Goal: Transaction & Acquisition: Subscribe to service/newsletter

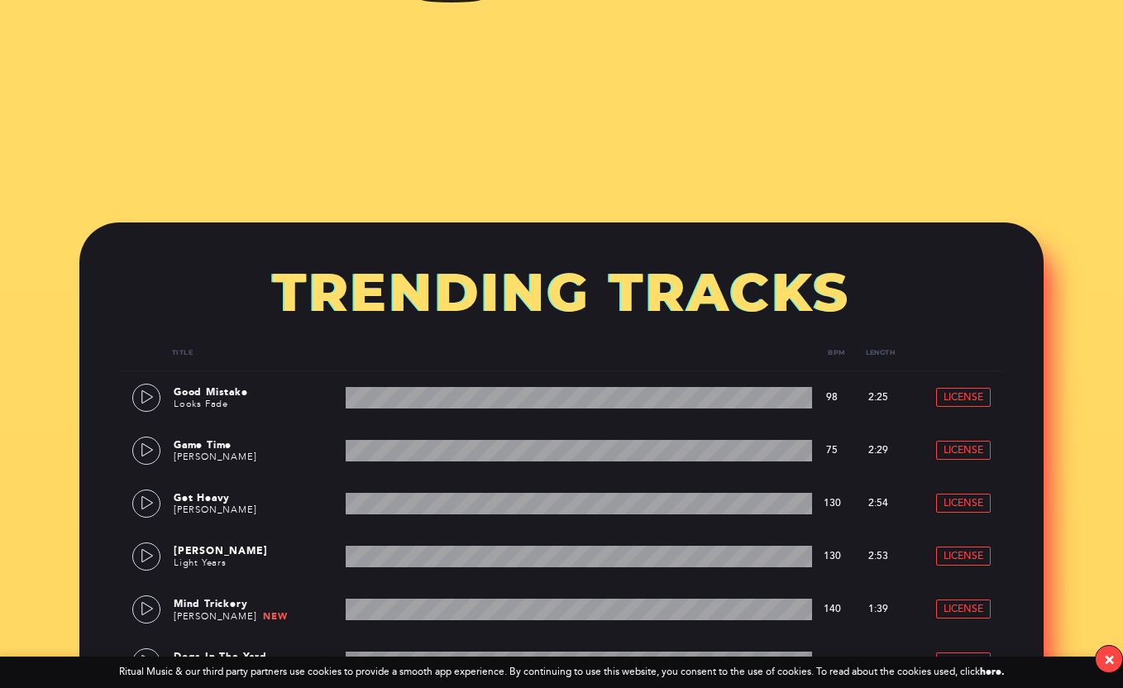
scroll to position [727, 0]
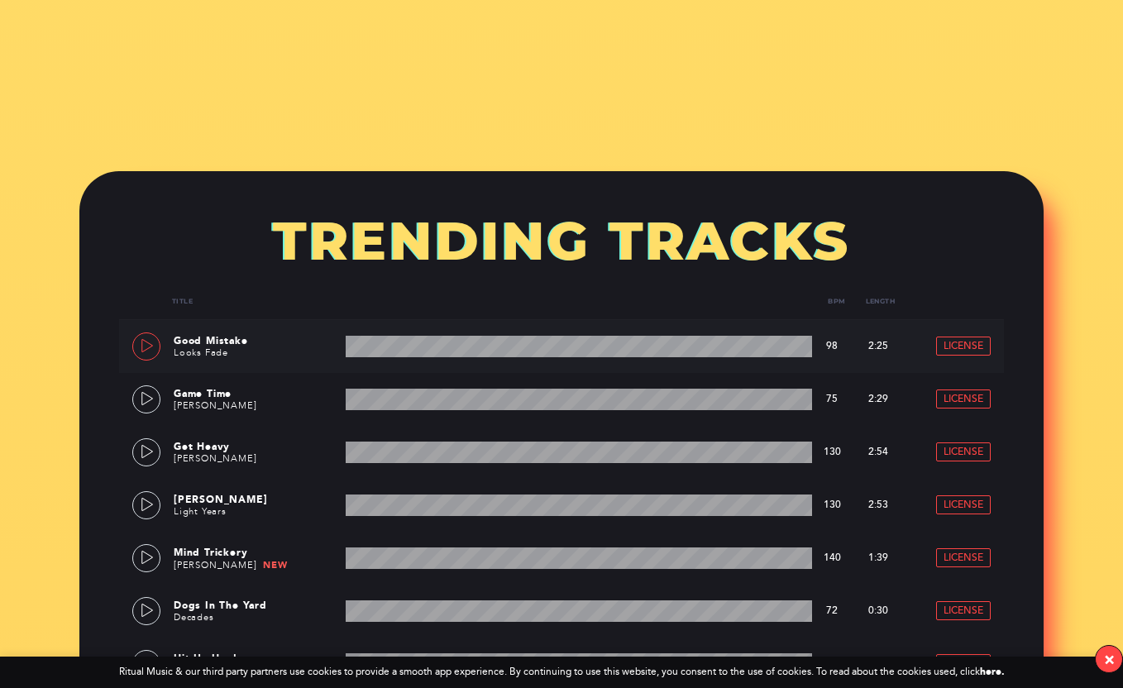
click at [151, 343] on icon at bounding box center [147, 345] width 13 height 13
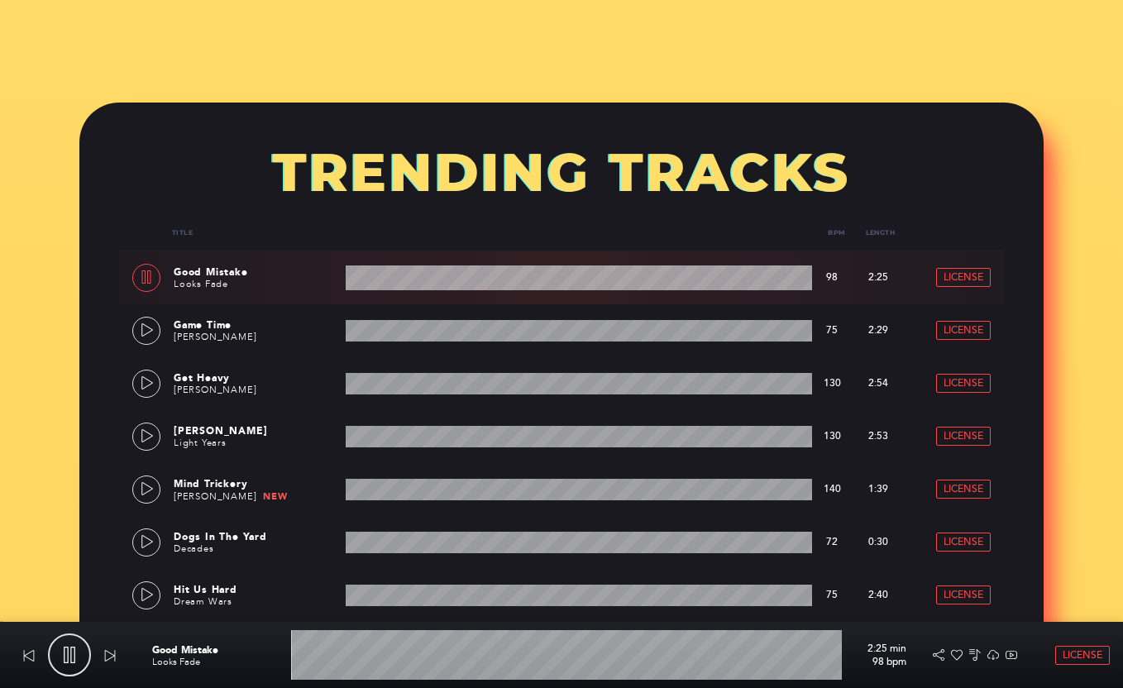
scroll to position [836, 0]
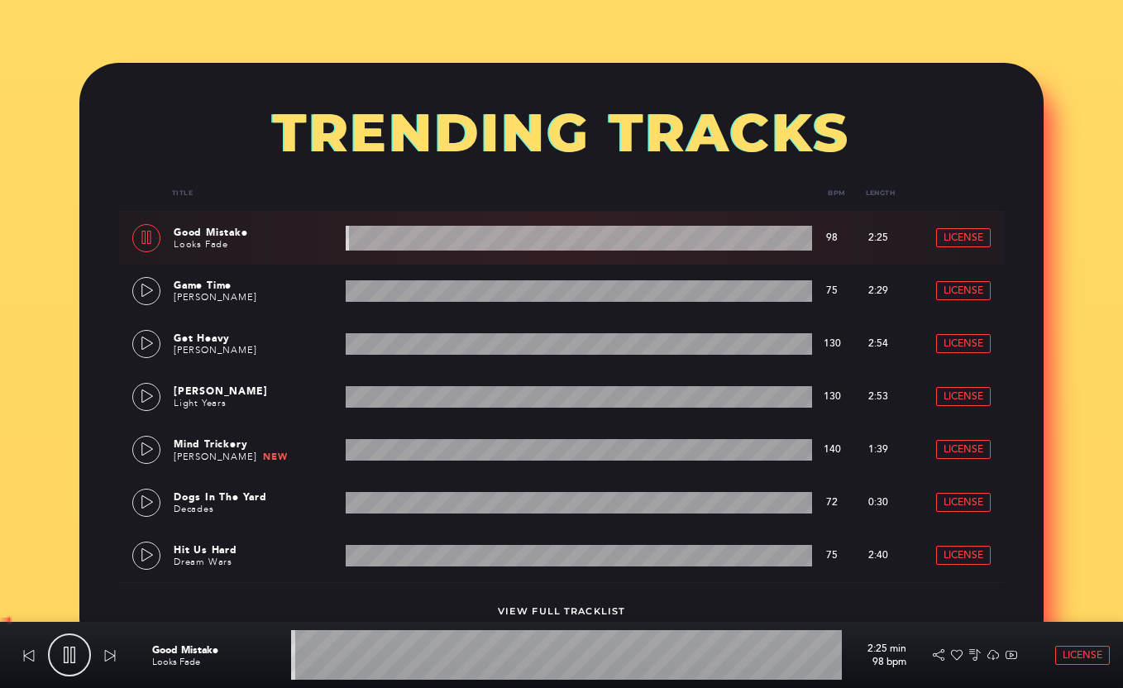
click at [394, 684] on div "Good Mistake Looks Fade 2:25 min 98 bpm License" at bounding box center [631, 655] width 984 height 66
click at [418, 663] on wave at bounding box center [566, 655] width 551 height 50
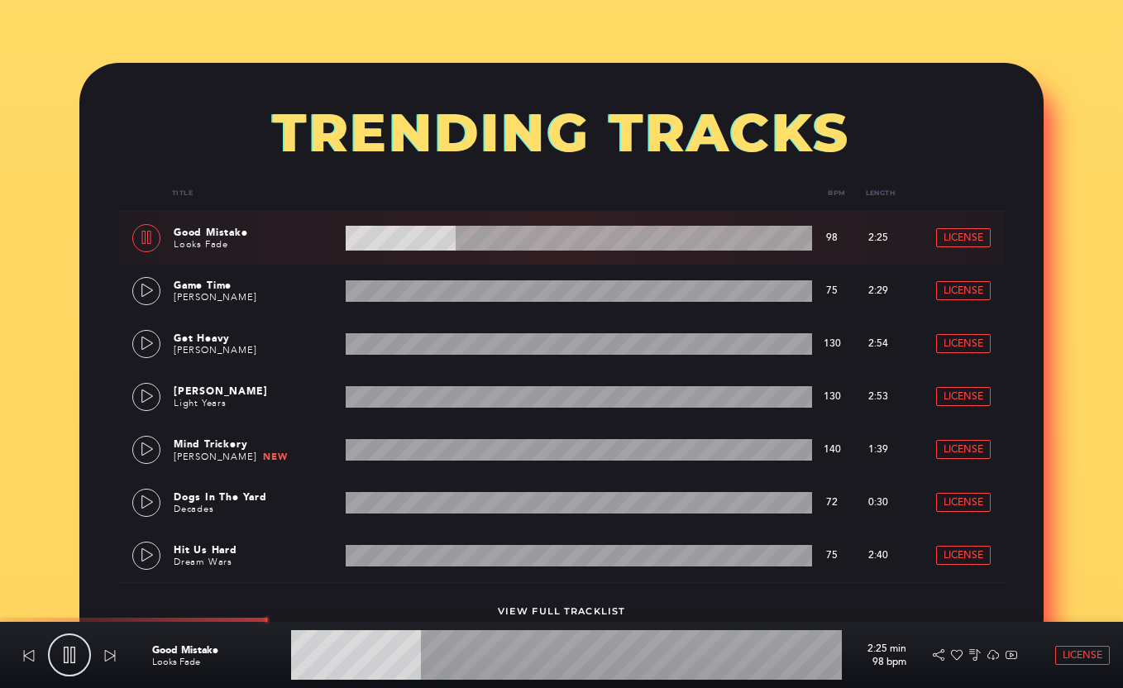
click at [515, 656] on wave at bounding box center [566, 655] width 551 height 50
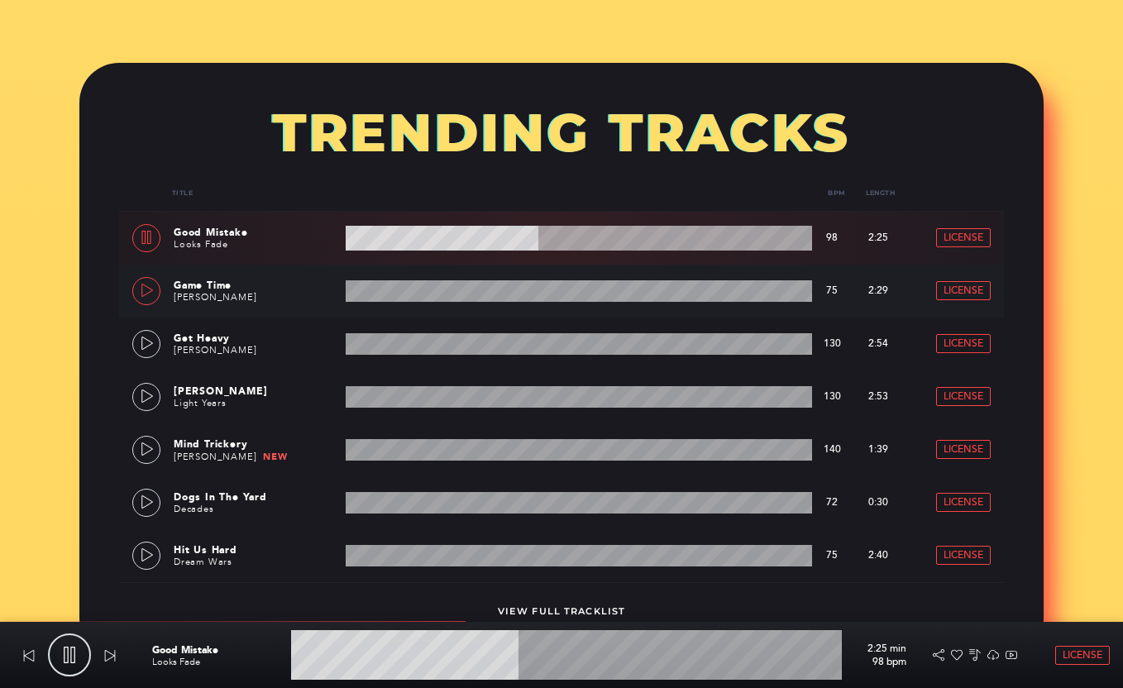
click at [153, 287] on icon at bounding box center [147, 290] width 13 height 13
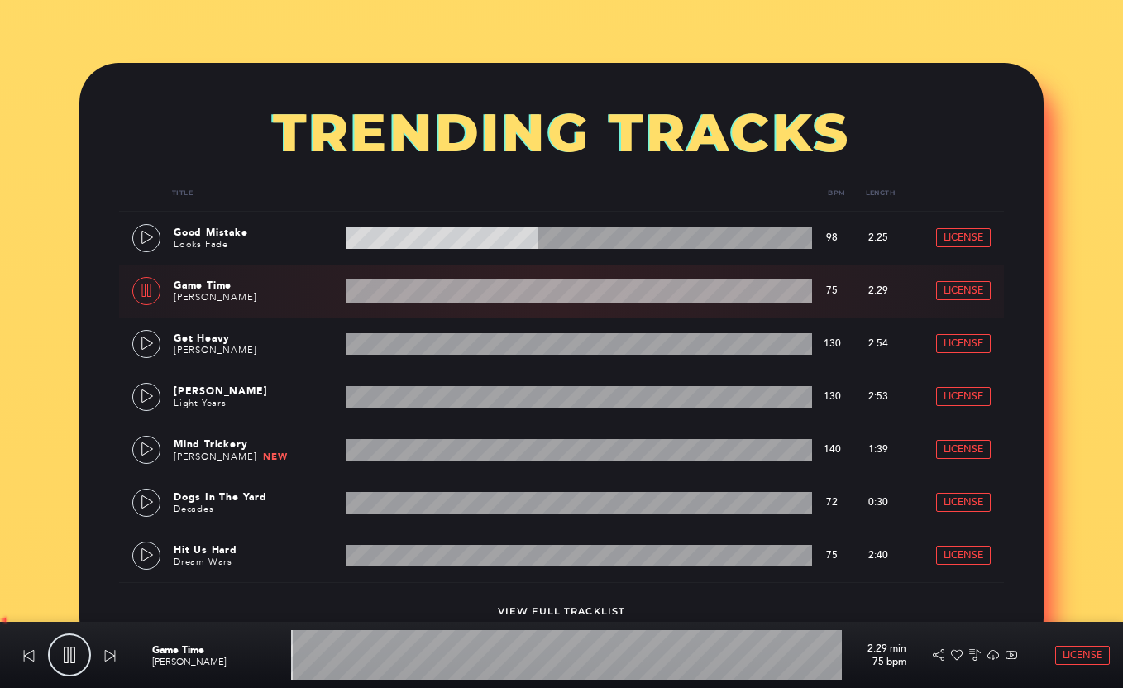
click at [406, 655] on wave at bounding box center [566, 655] width 551 height 50
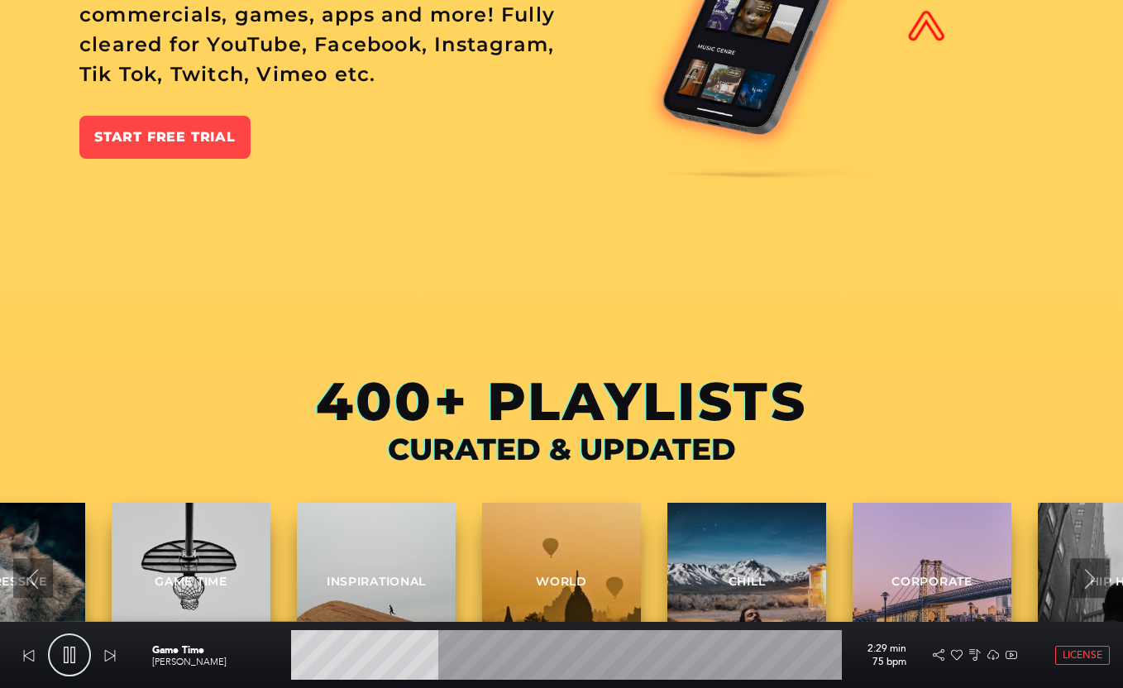
scroll to position [1859, 0]
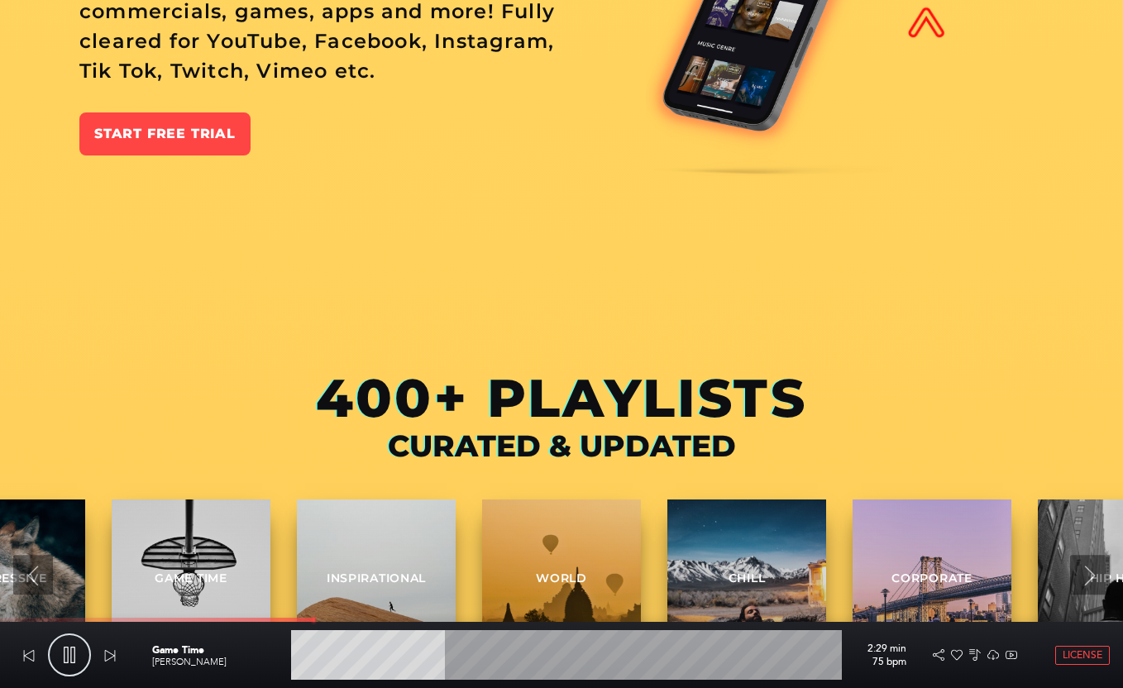
click at [69, 646] on icon at bounding box center [69, 654] width 17 height 17
type input "28.04"
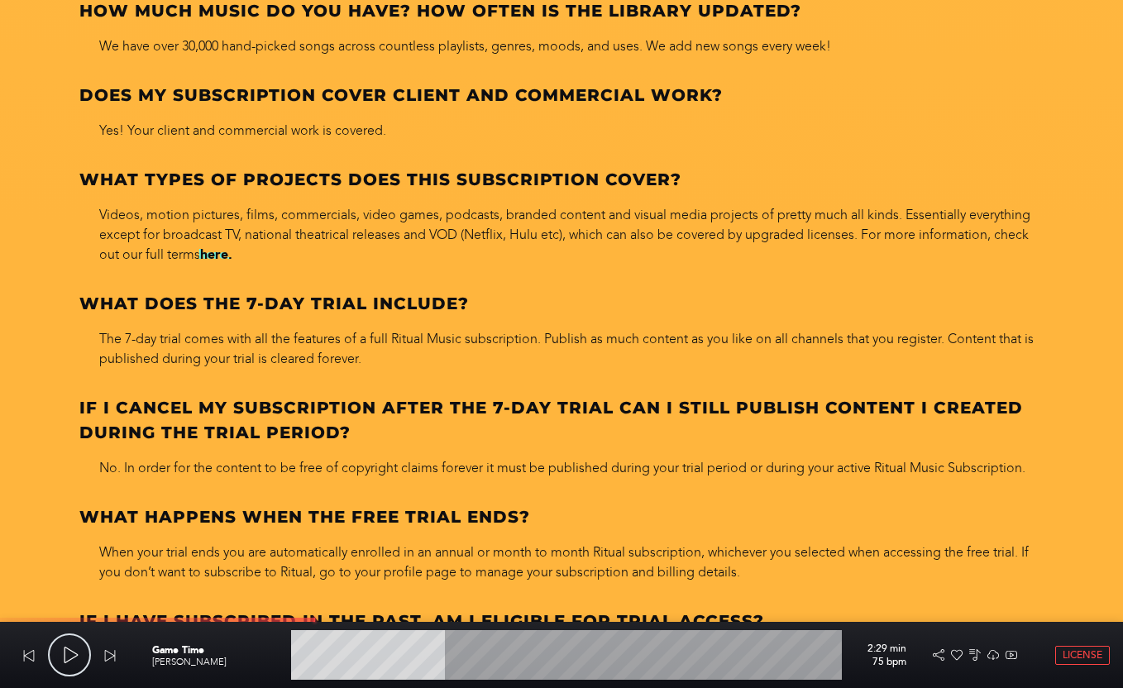
scroll to position [6607, 0]
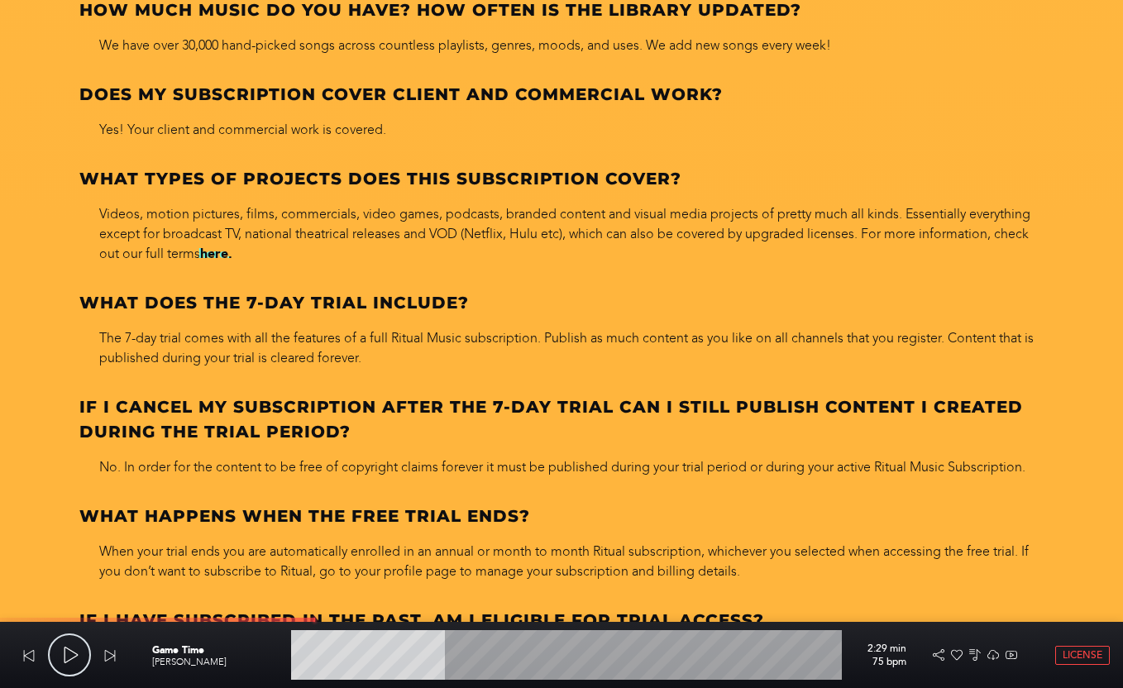
click at [281, 335] on p "The 7-day trial comes with all the features of a full Ritual Music subscription…" at bounding box center [561, 348] width 964 height 40
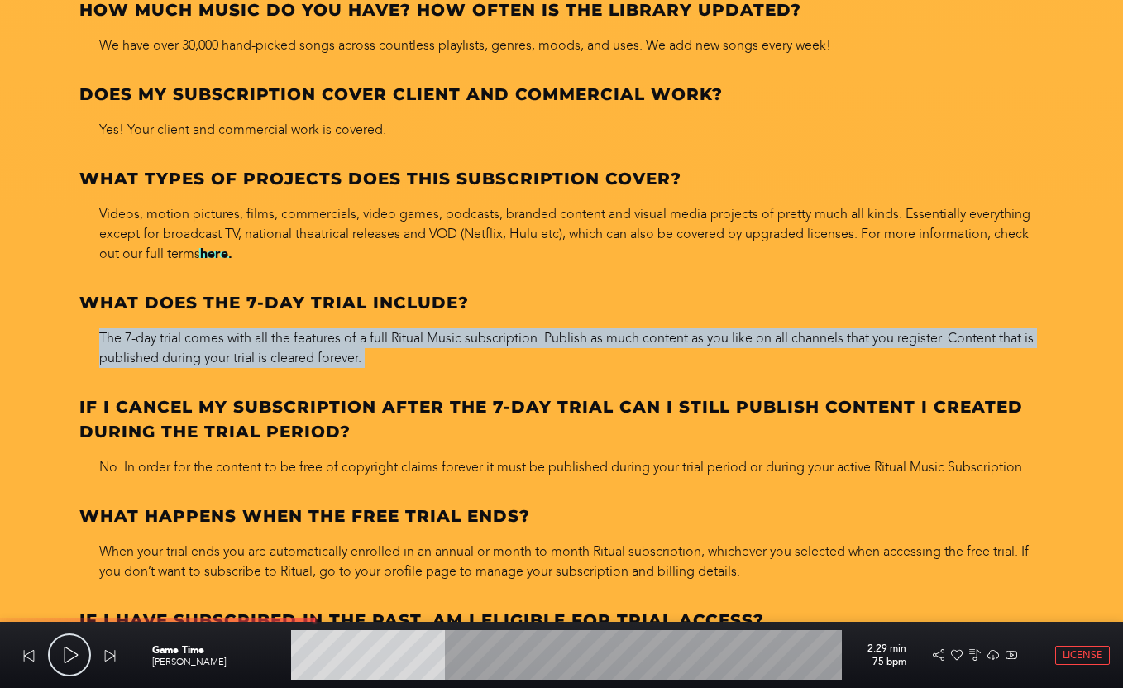
click at [281, 335] on p "The 7-day trial comes with all the features of a full Ritual Music subscription…" at bounding box center [561, 348] width 964 height 40
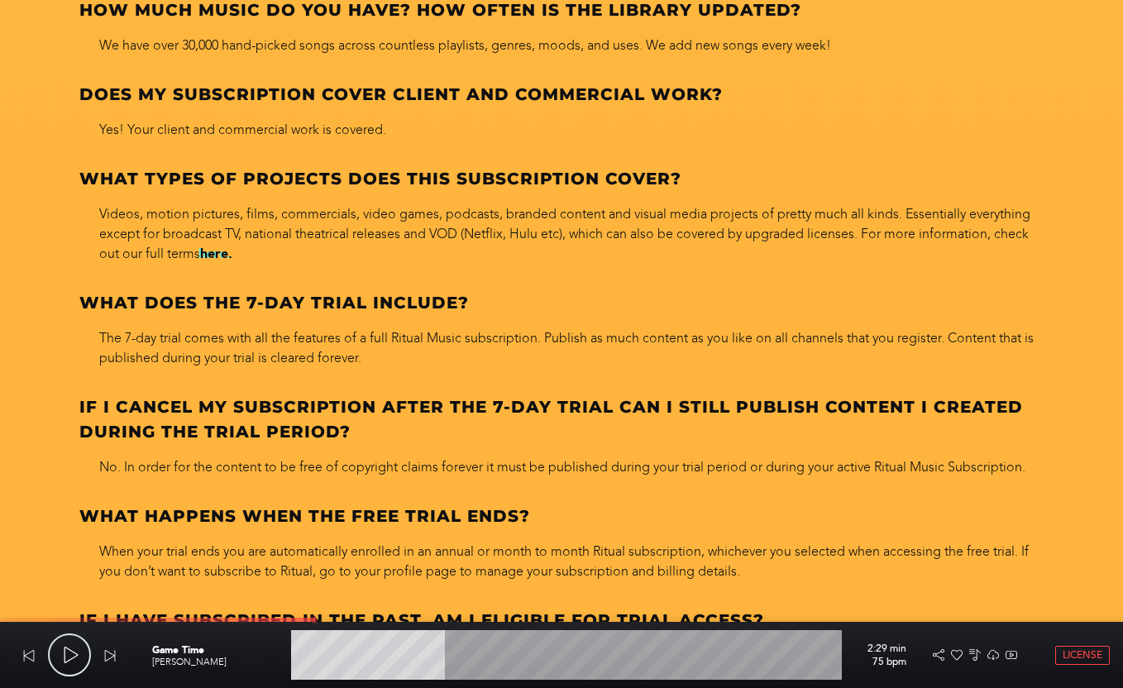
click at [328, 344] on p "The 7-day trial comes with all the features of a full Ritual Music subscription…" at bounding box center [561, 348] width 964 height 40
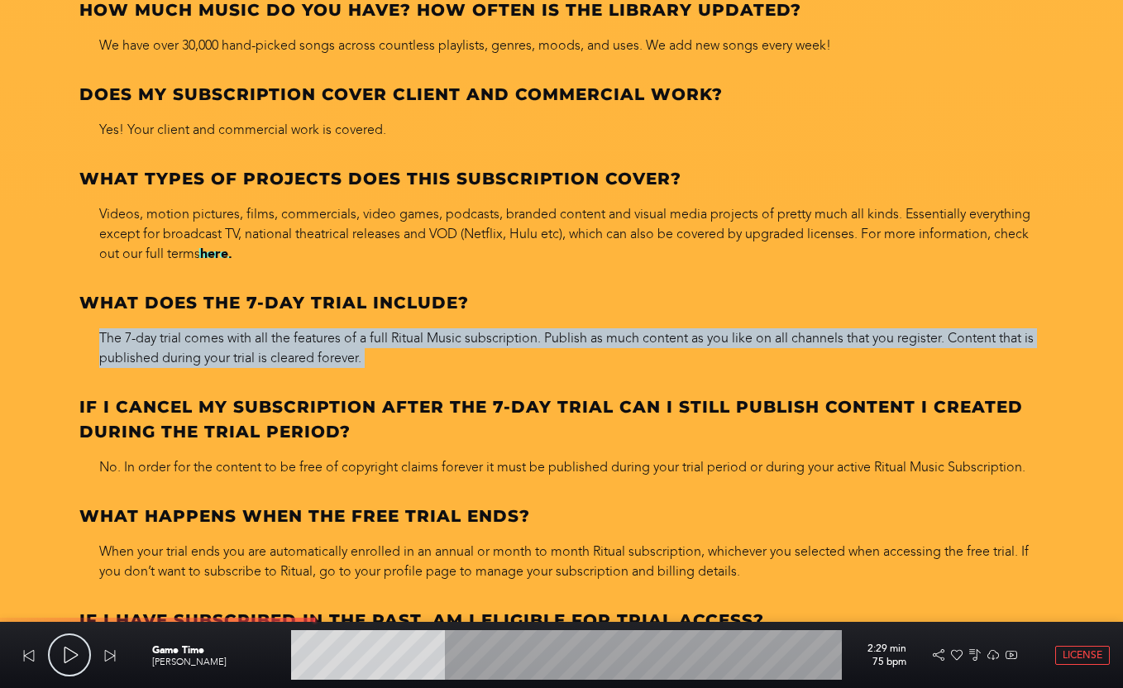
click at [328, 344] on p "The 7-day trial comes with all the features of a full Ritual Music subscription…" at bounding box center [561, 348] width 964 height 40
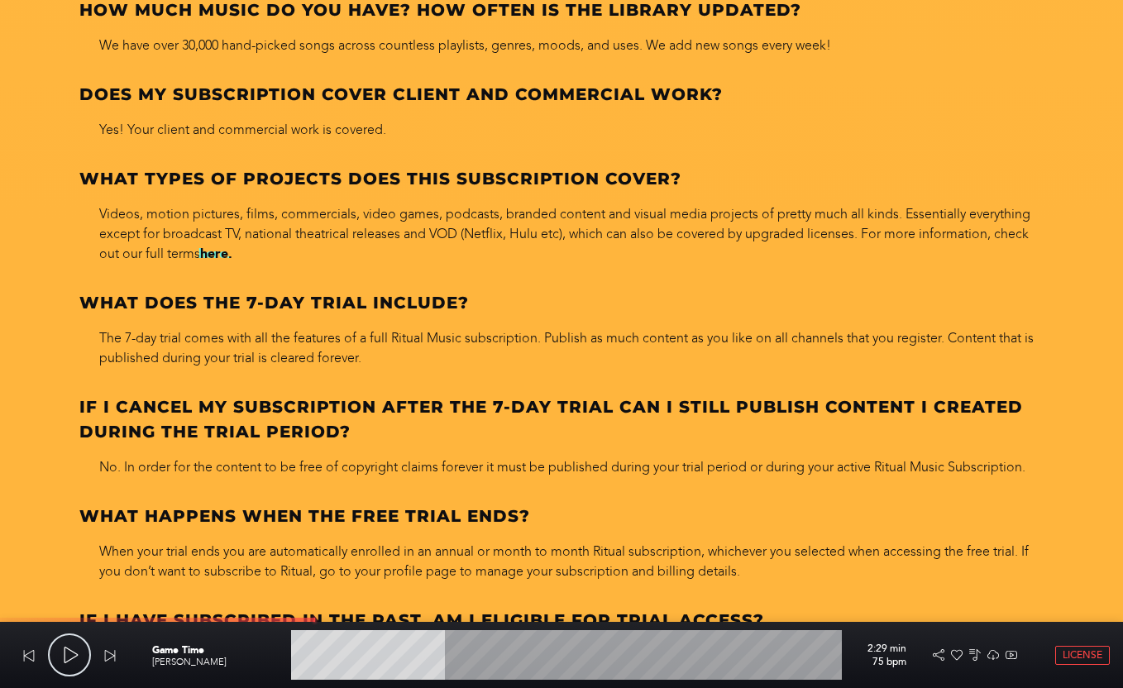
click at [331, 345] on p "The 7-day trial comes with all the features of a full Ritual Music subscription…" at bounding box center [561, 348] width 964 height 40
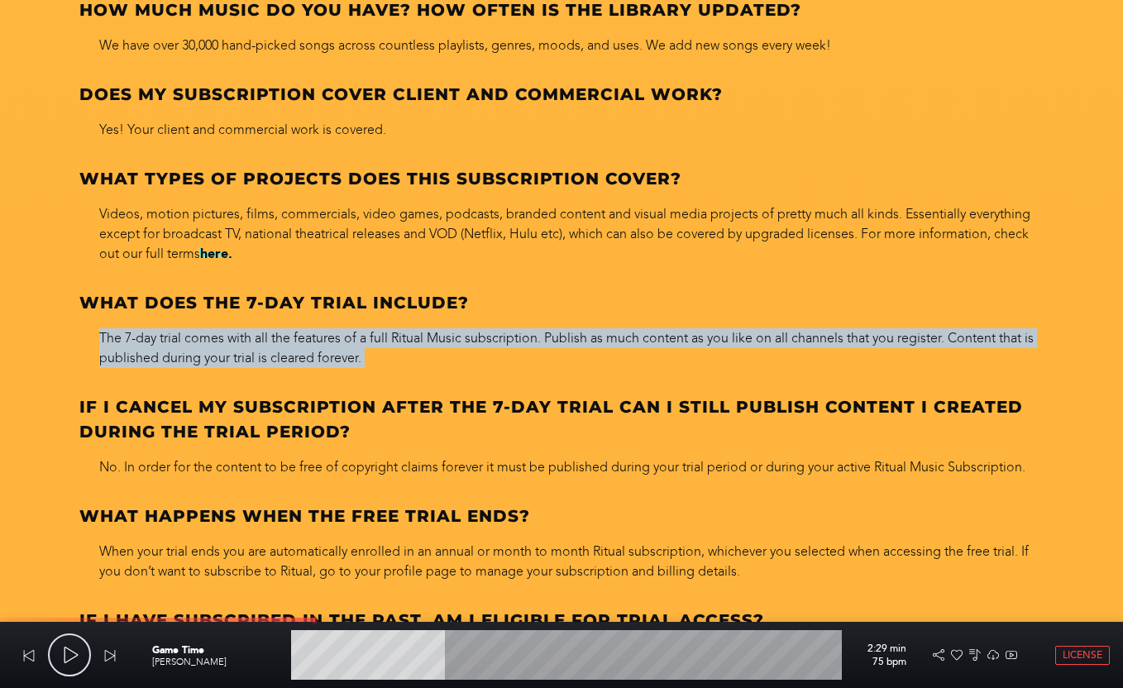
click at [331, 345] on p "The 7-day trial comes with all the features of a full Ritual Music subscription…" at bounding box center [561, 348] width 964 height 40
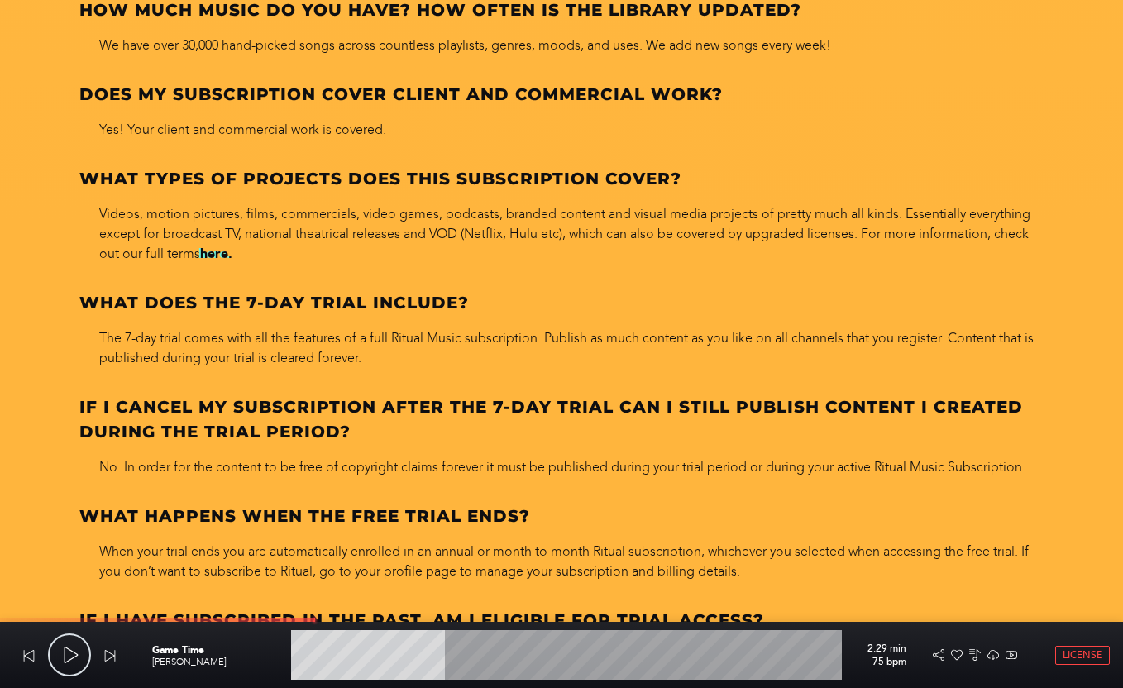
click at [341, 341] on p "The 7-day trial comes with all the features of a full Ritual Music subscription…" at bounding box center [561, 348] width 964 height 40
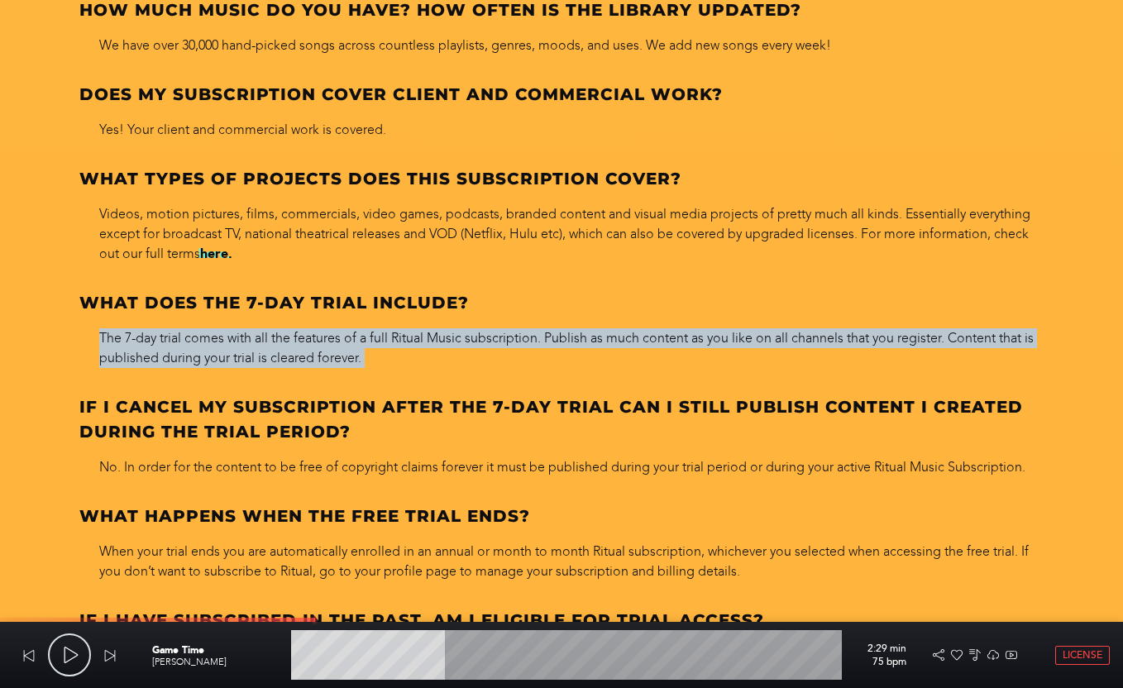
click at [341, 341] on p "The 7-day trial comes with all the features of a full Ritual Music subscription…" at bounding box center [561, 348] width 964 height 40
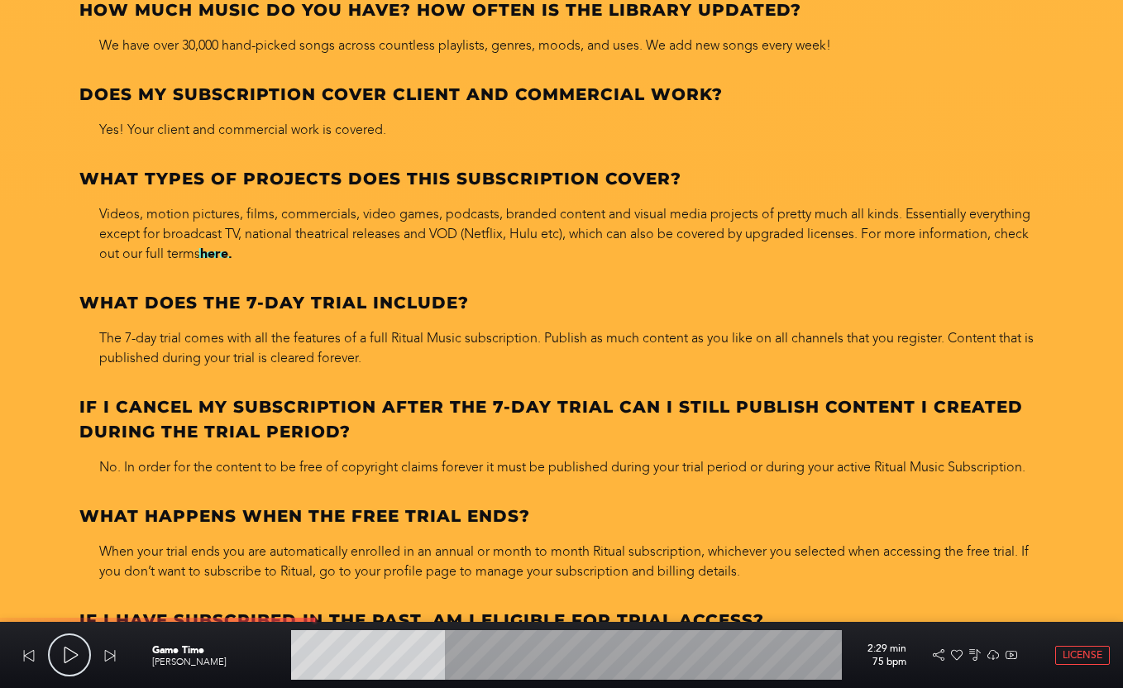
click at [352, 341] on p "The 7-day trial comes with all the features of a full Ritual Music subscription…" at bounding box center [561, 348] width 964 height 40
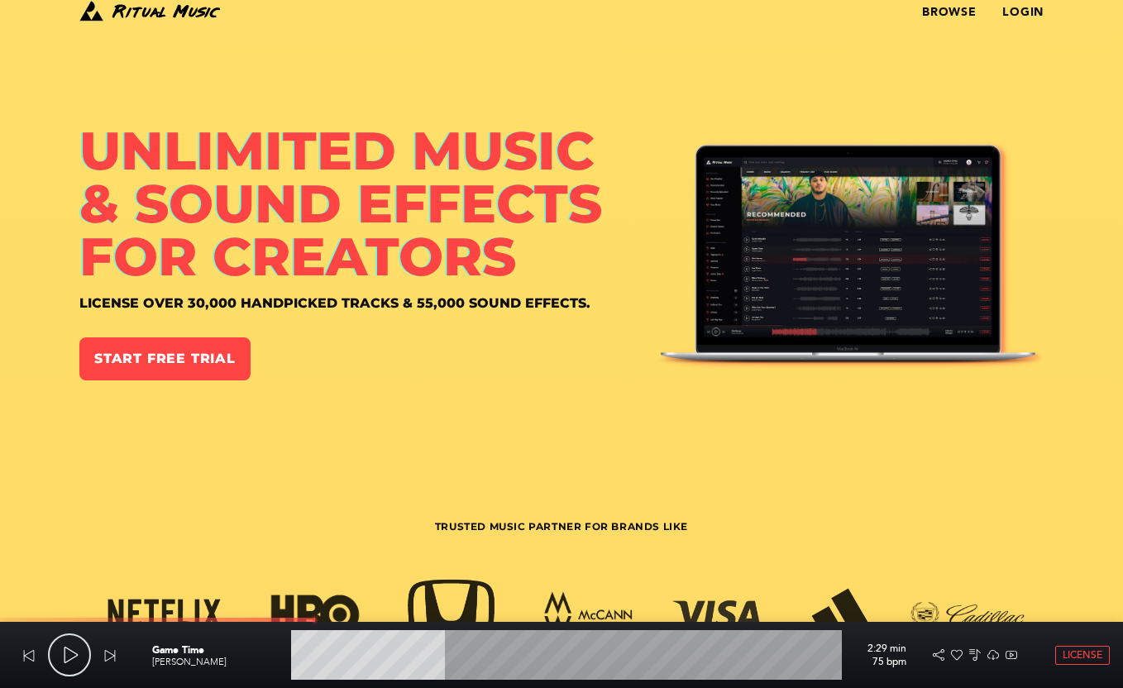
scroll to position [0, 0]
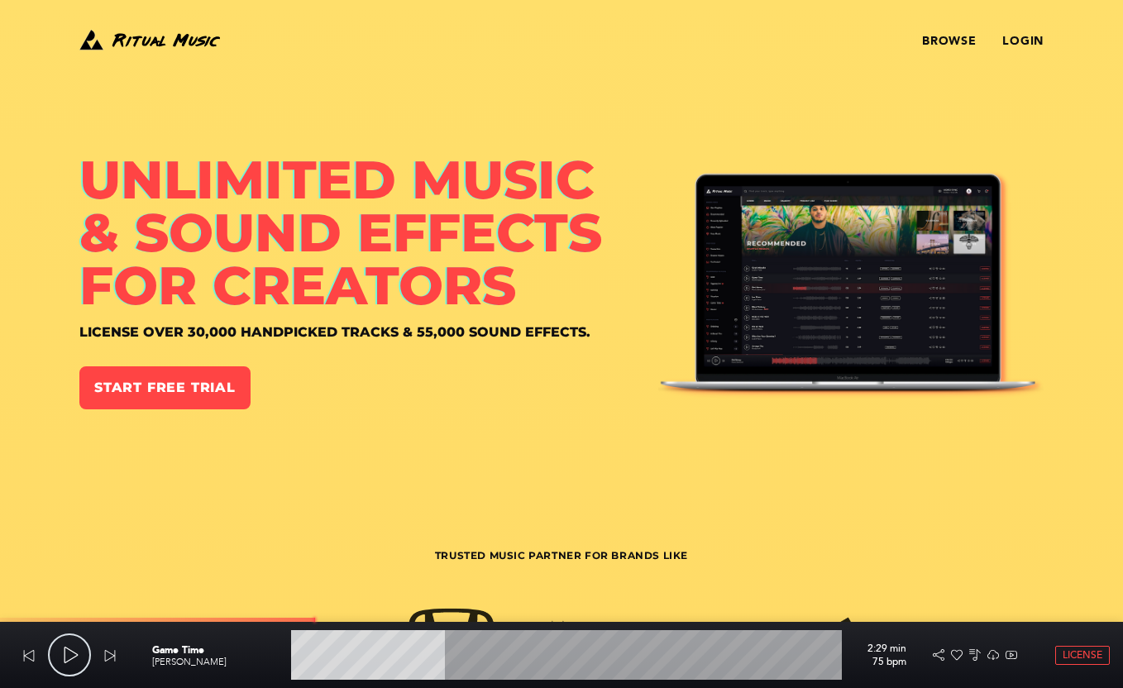
click at [932, 31] on div "Browse Login" at bounding box center [722, 41] width 642 height 30
click at [941, 35] on link "Browse" at bounding box center [949, 41] width 54 height 13
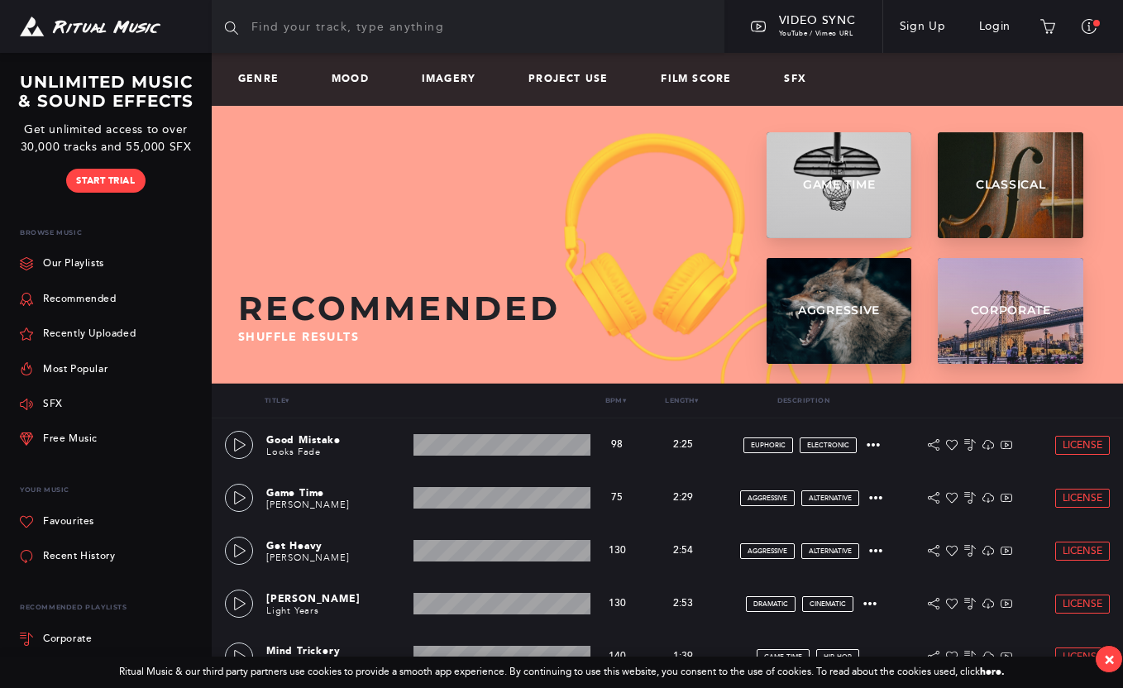
click at [345, 22] on input "text" at bounding box center [468, 26] width 513 height 53
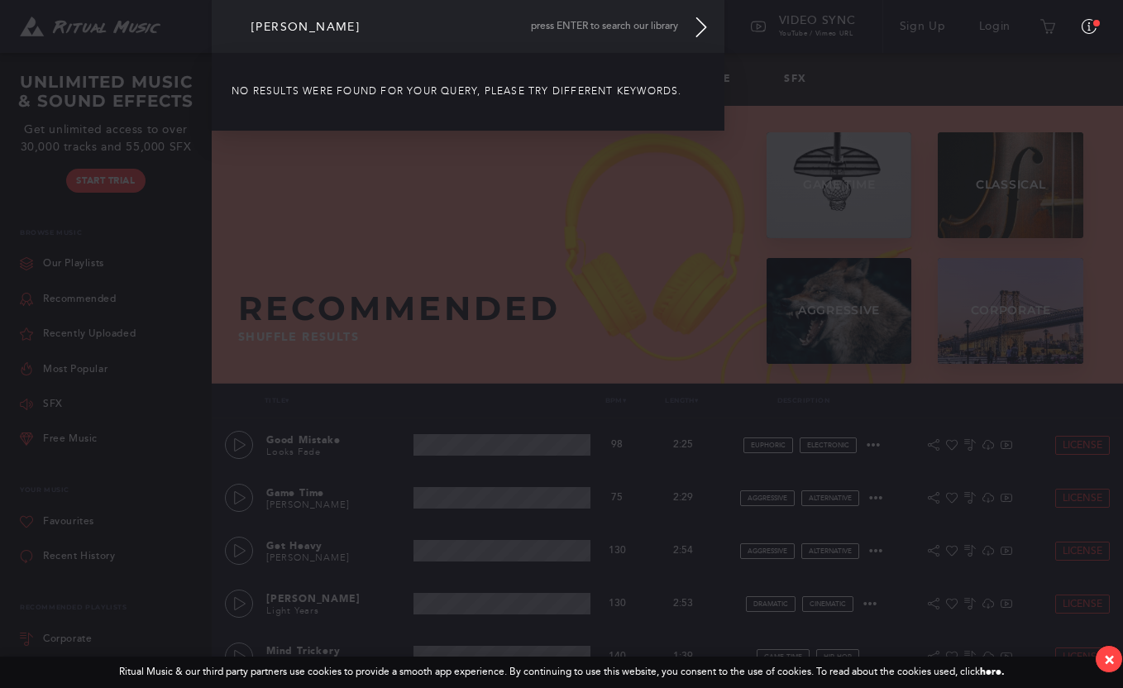
click at [333, 20] on input "marcus" at bounding box center [468, 26] width 513 height 53
click at [360, 41] on input "marcus" at bounding box center [468, 26] width 513 height 53
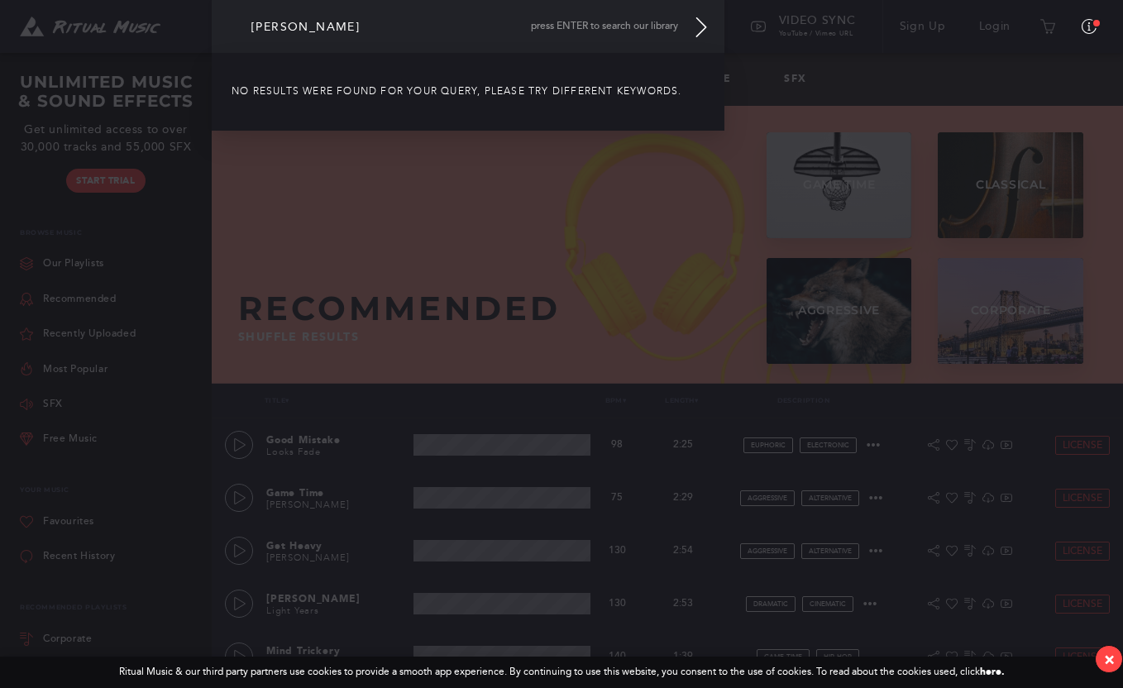
click at [360, 41] on input "marcus" at bounding box center [468, 26] width 513 height 53
type input "gnarly"
click at [695, 198] on div "Recommended Shuffle results Game Time 178 TRACKS Game Time 178 tracks Play ▶︎ C…" at bounding box center [667, 238] width 858 height 212
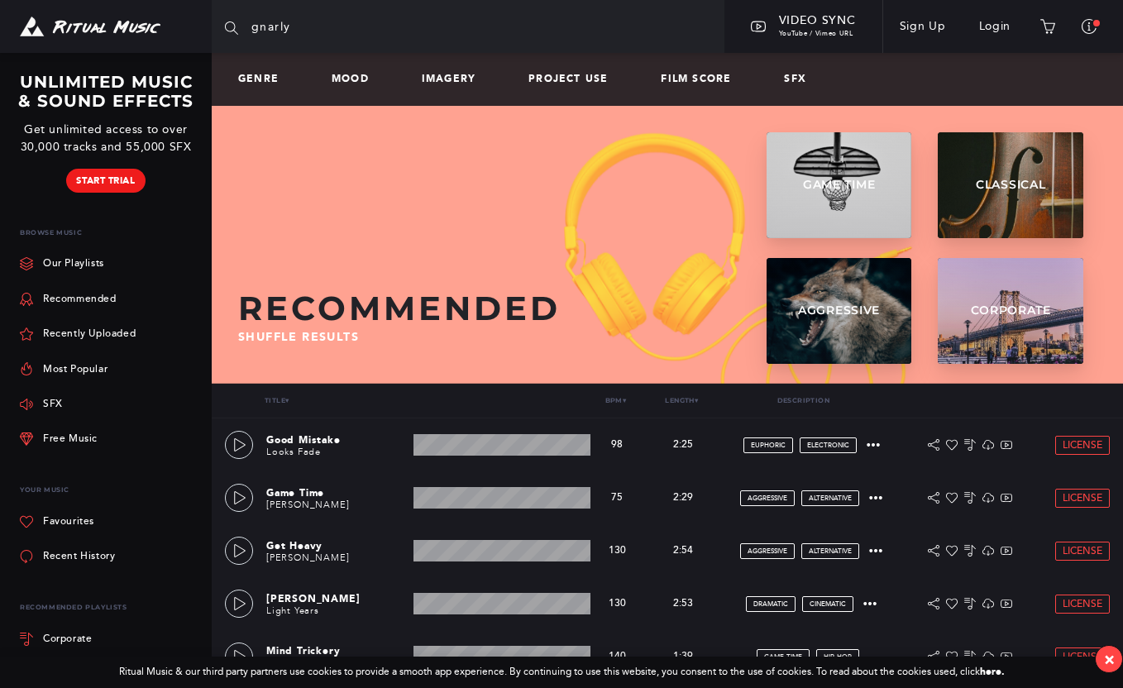
click at [133, 179] on link "Start Trial" at bounding box center [105, 181] width 79 height 24
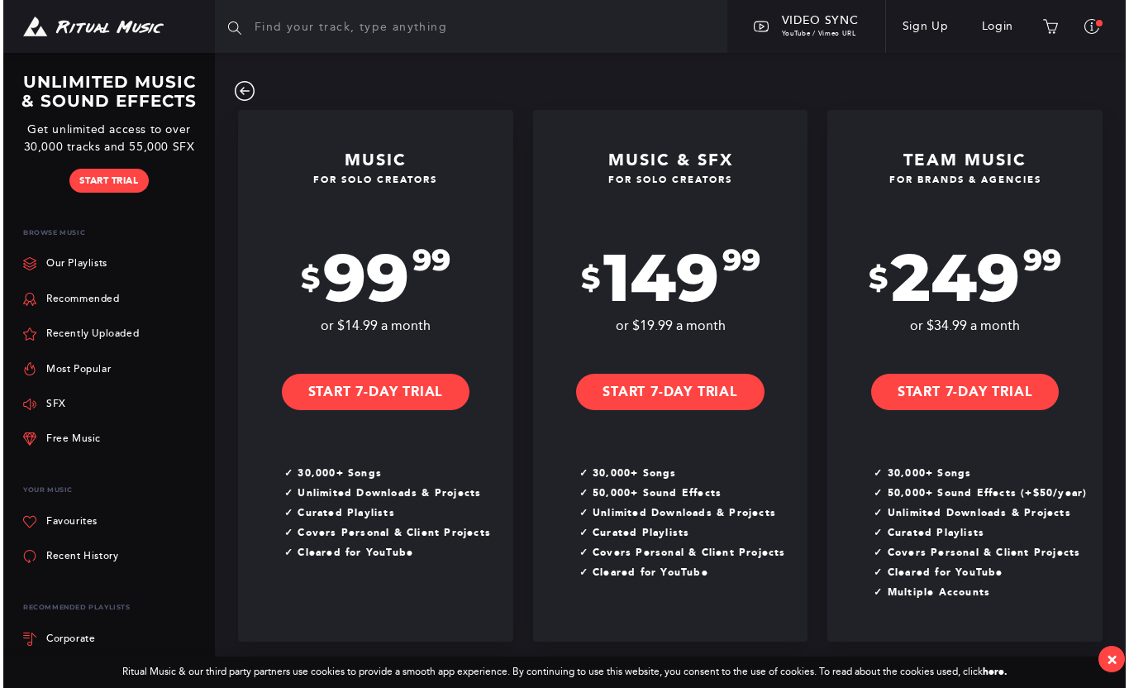
scroll to position [423, 0]
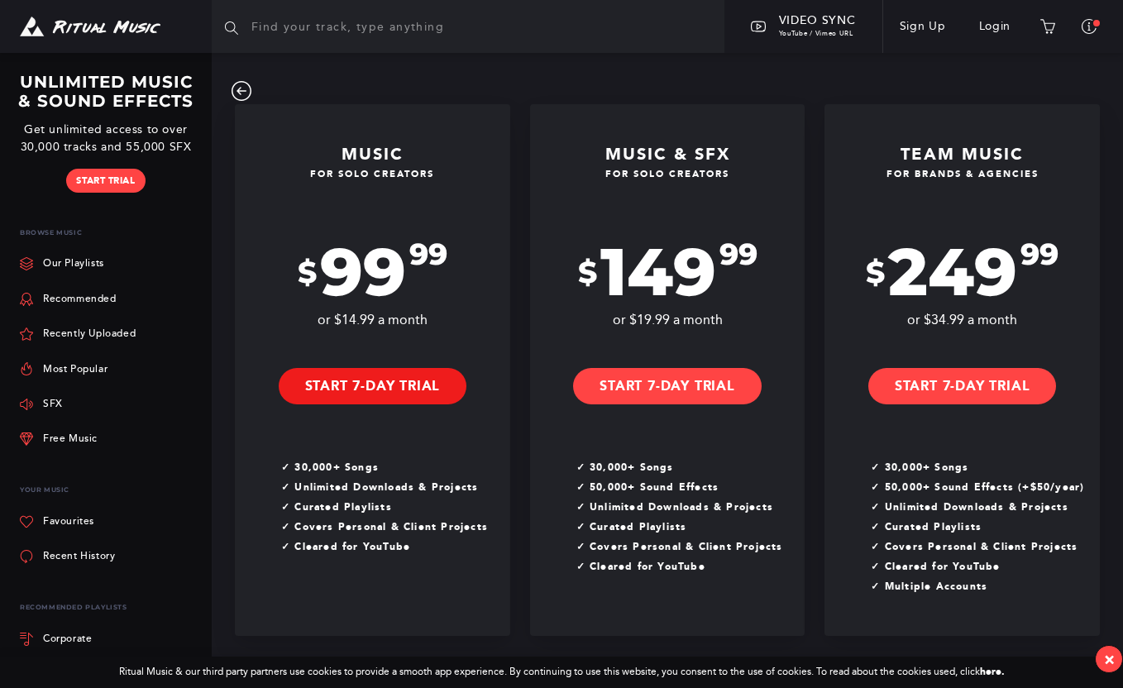
click at [362, 393] on link "Start 7-Day Trial" at bounding box center [373, 386] width 188 height 36
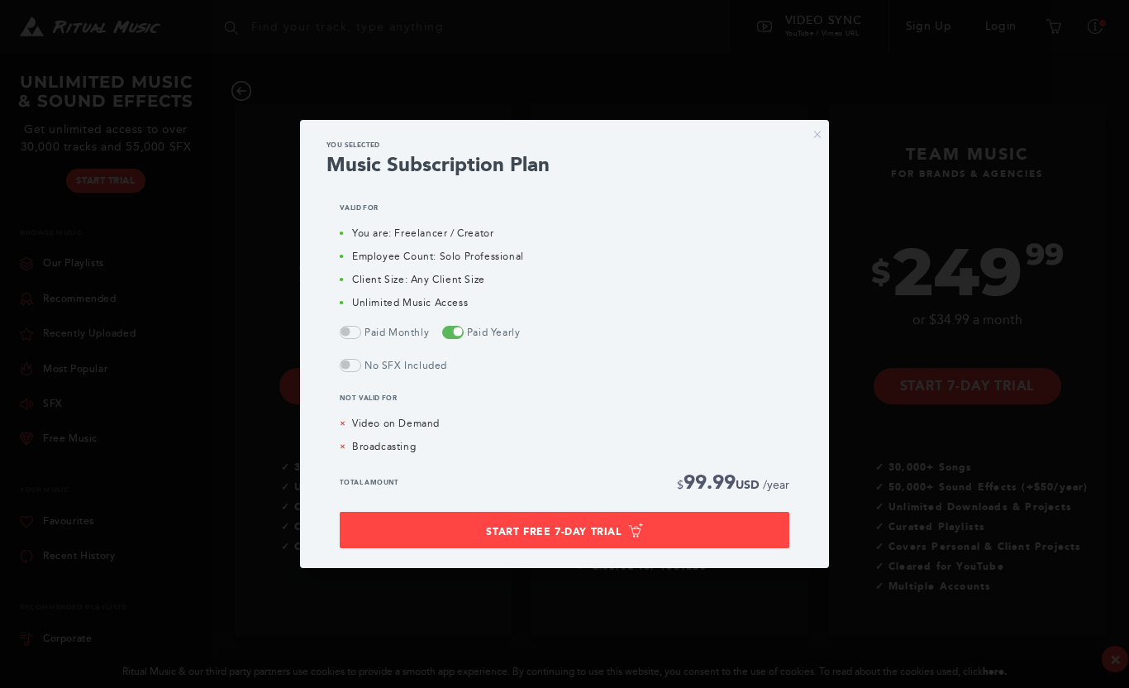
click at [356, 331] on input "radio" at bounding box center [389, 332] width 99 height 10
radio input "true"
radio input "false"
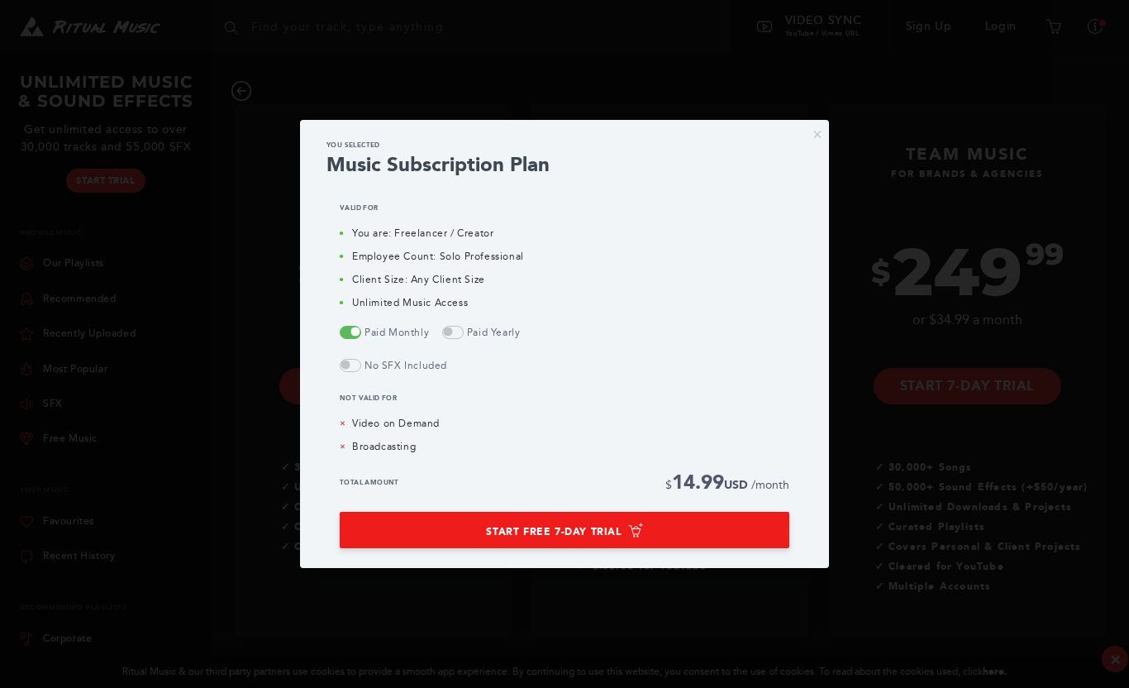
click at [570, 518] on button "Start Free 7-Day Trial" at bounding box center [565, 530] width 450 height 37
